Goal: Obtain resource: Obtain resource

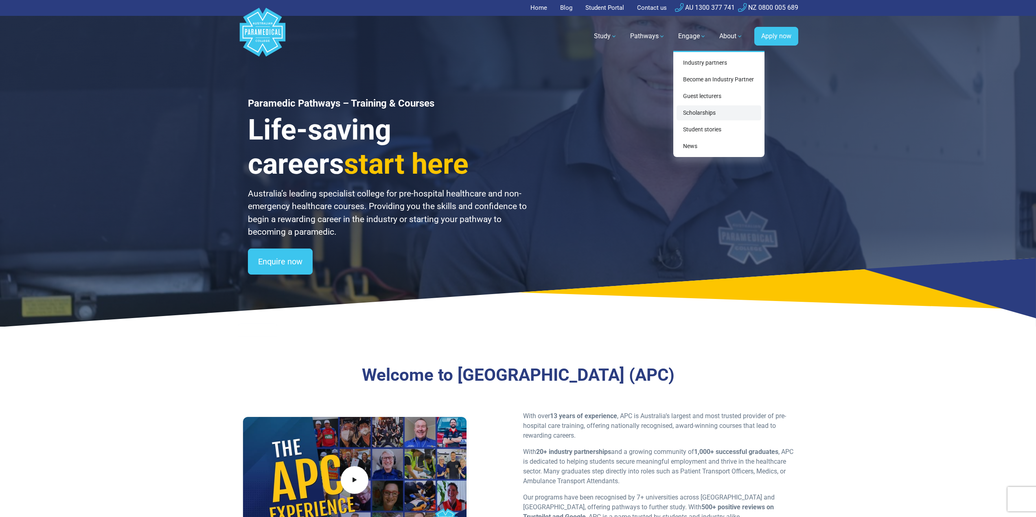
click at [705, 114] on link "Scholarships" at bounding box center [718, 112] width 85 height 15
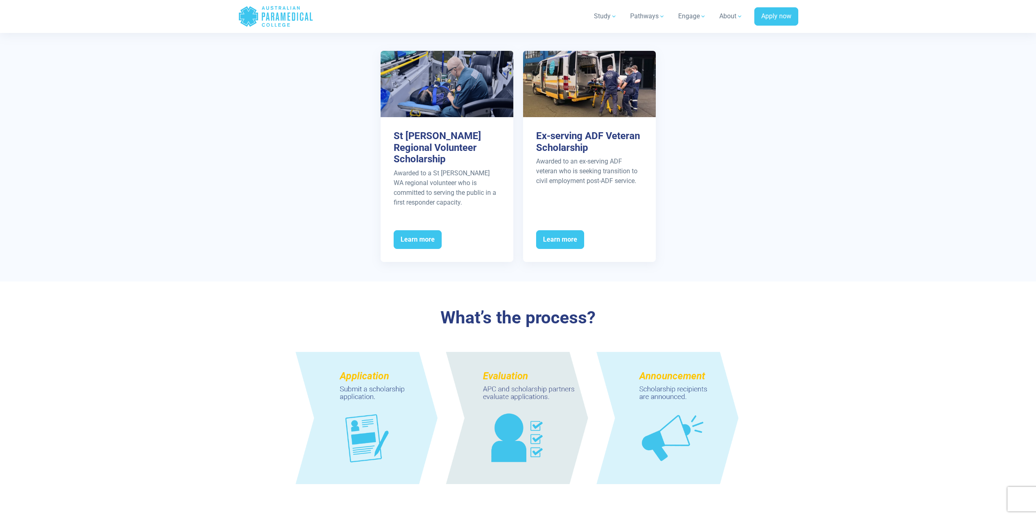
scroll to position [448, 0]
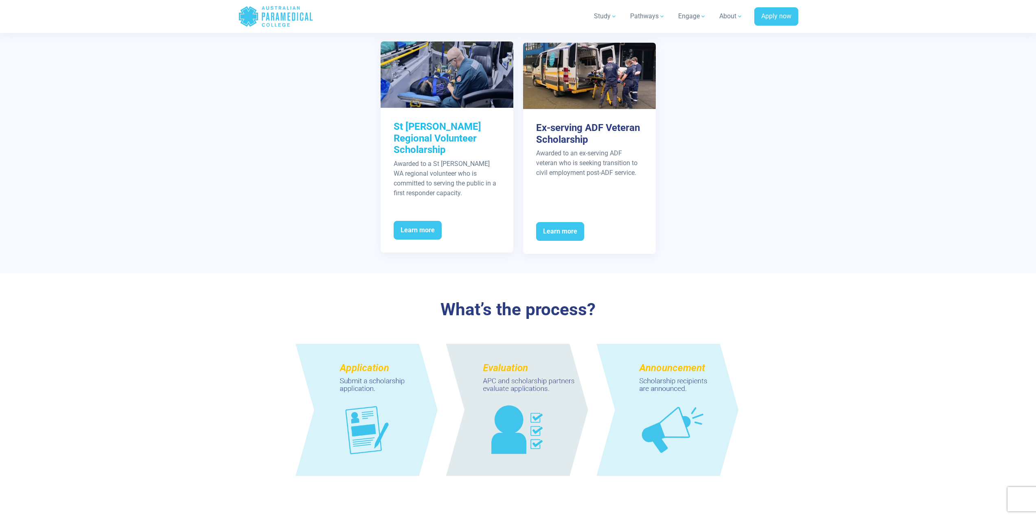
click at [434, 131] on h3 "St John Regional Volunteer Scholarship" at bounding box center [447, 138] width 107 height 35
